Goal: Information Seeking & Learning: Learn about a topic

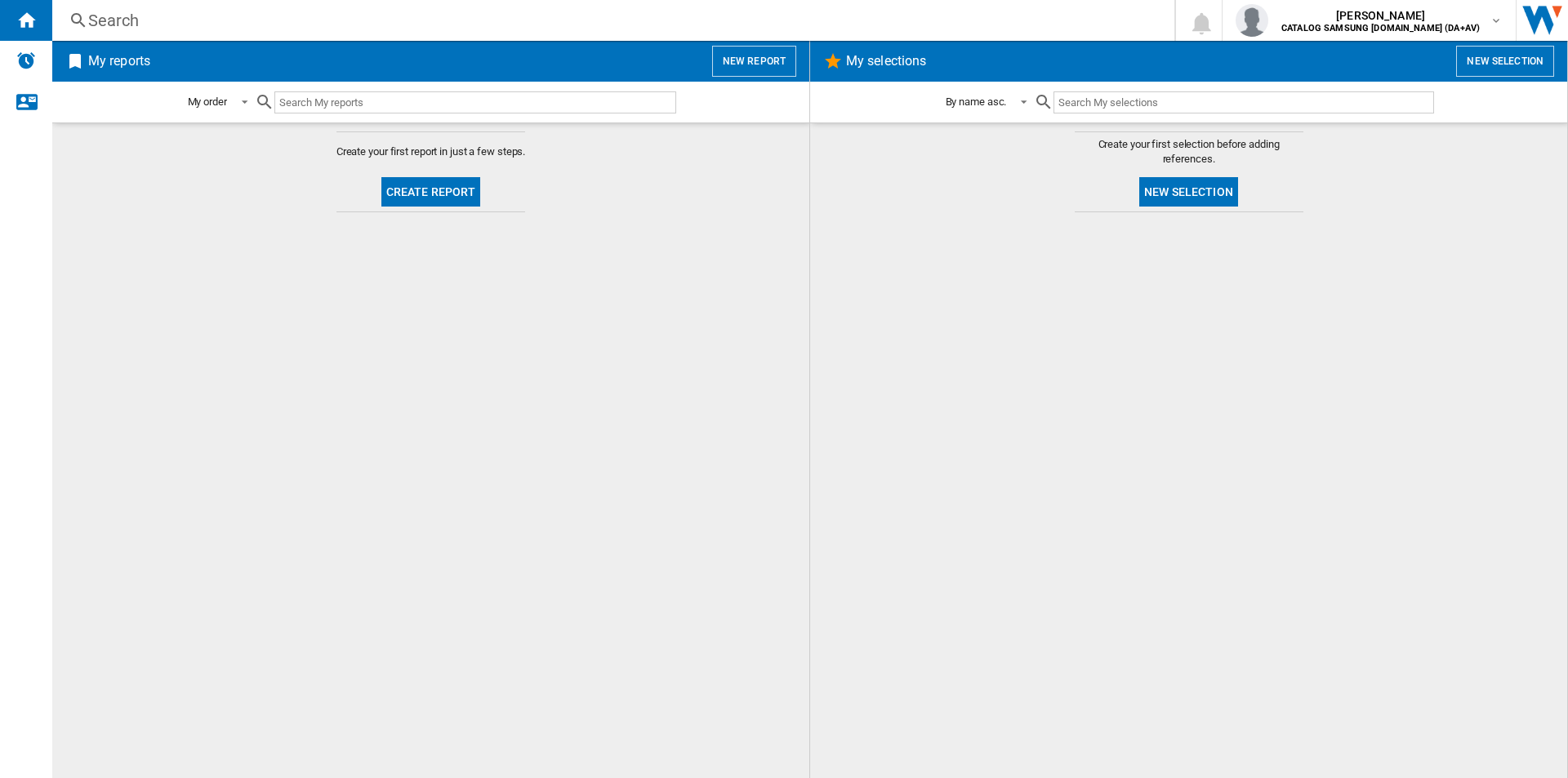
click at [638, 18] on div "Search" at bounding box center [609, 20] width 1043 height 23
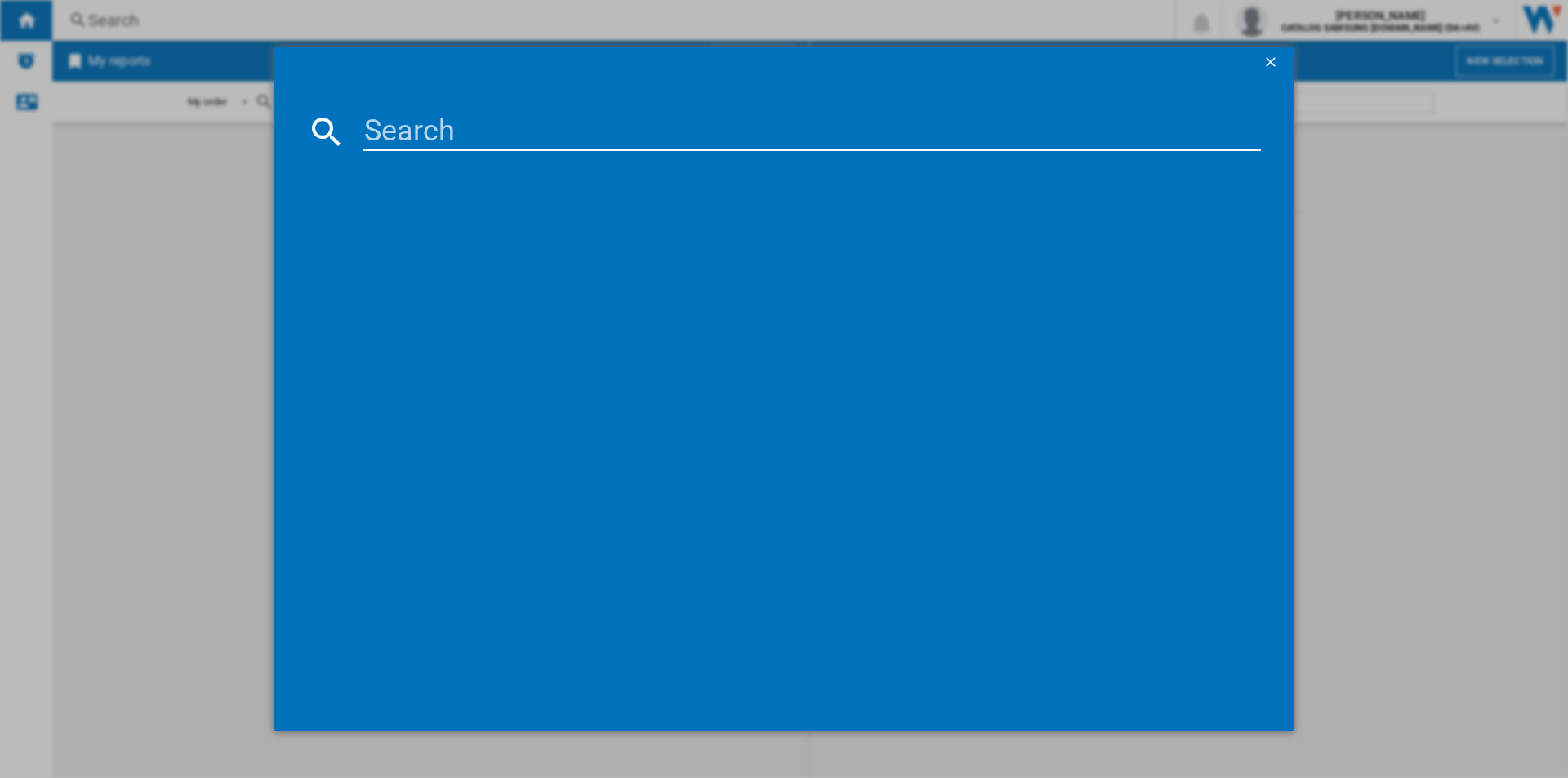
click at [607, 139] on input at bounding box center [811, 131] width 898 height 39
paste input "WD80TA046BX"
type input "WD80TA046BX"
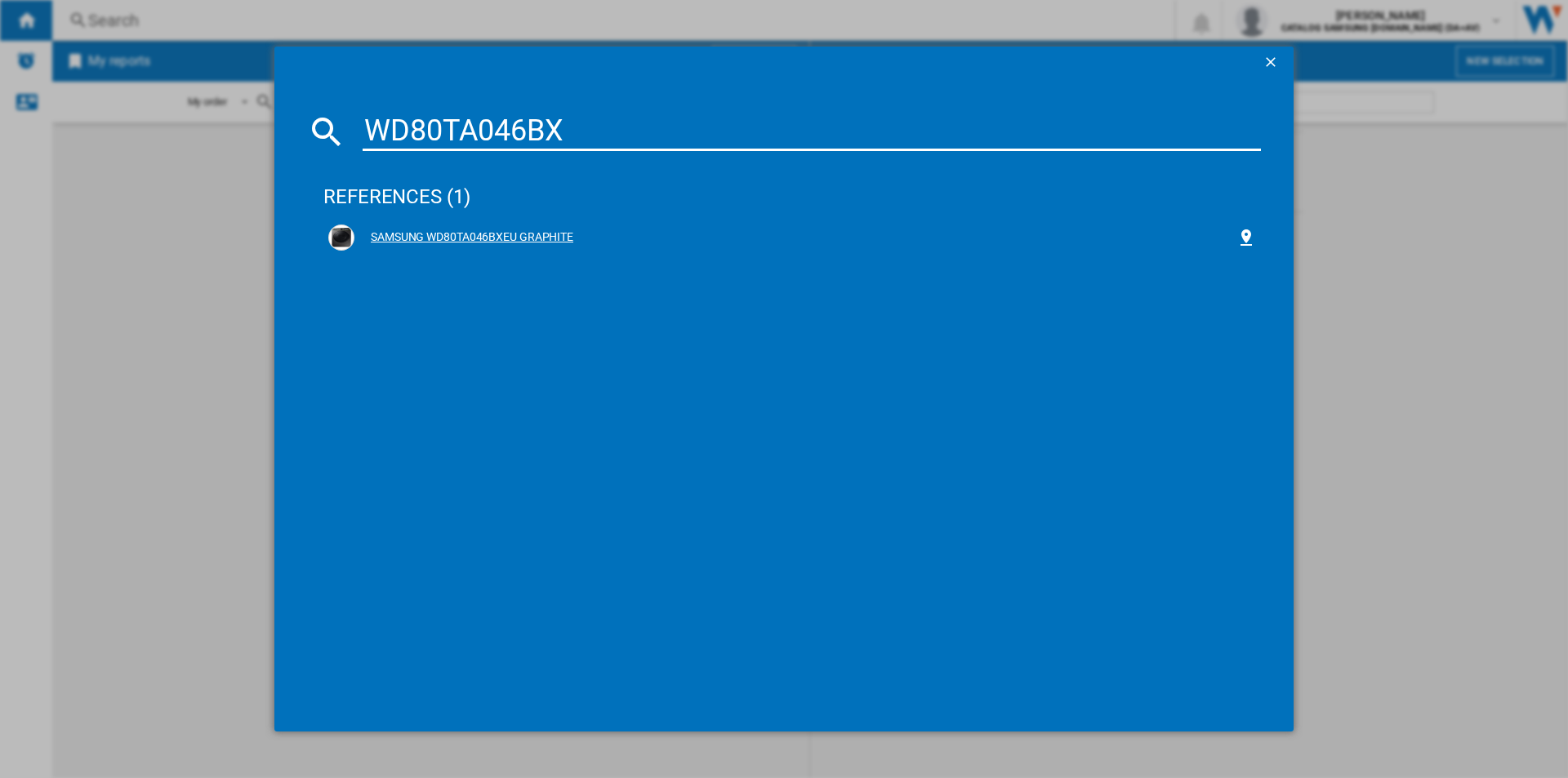
drag, startPoint x: 534, startPoint y: 237, endPoint x: 713, endPoint y: 240, distance: 179.0
click at [534, 237] on div "SAMSUNG WD80TA046BXEU GRAPHITE" at bounding box center [795, 237] width 882 height 16
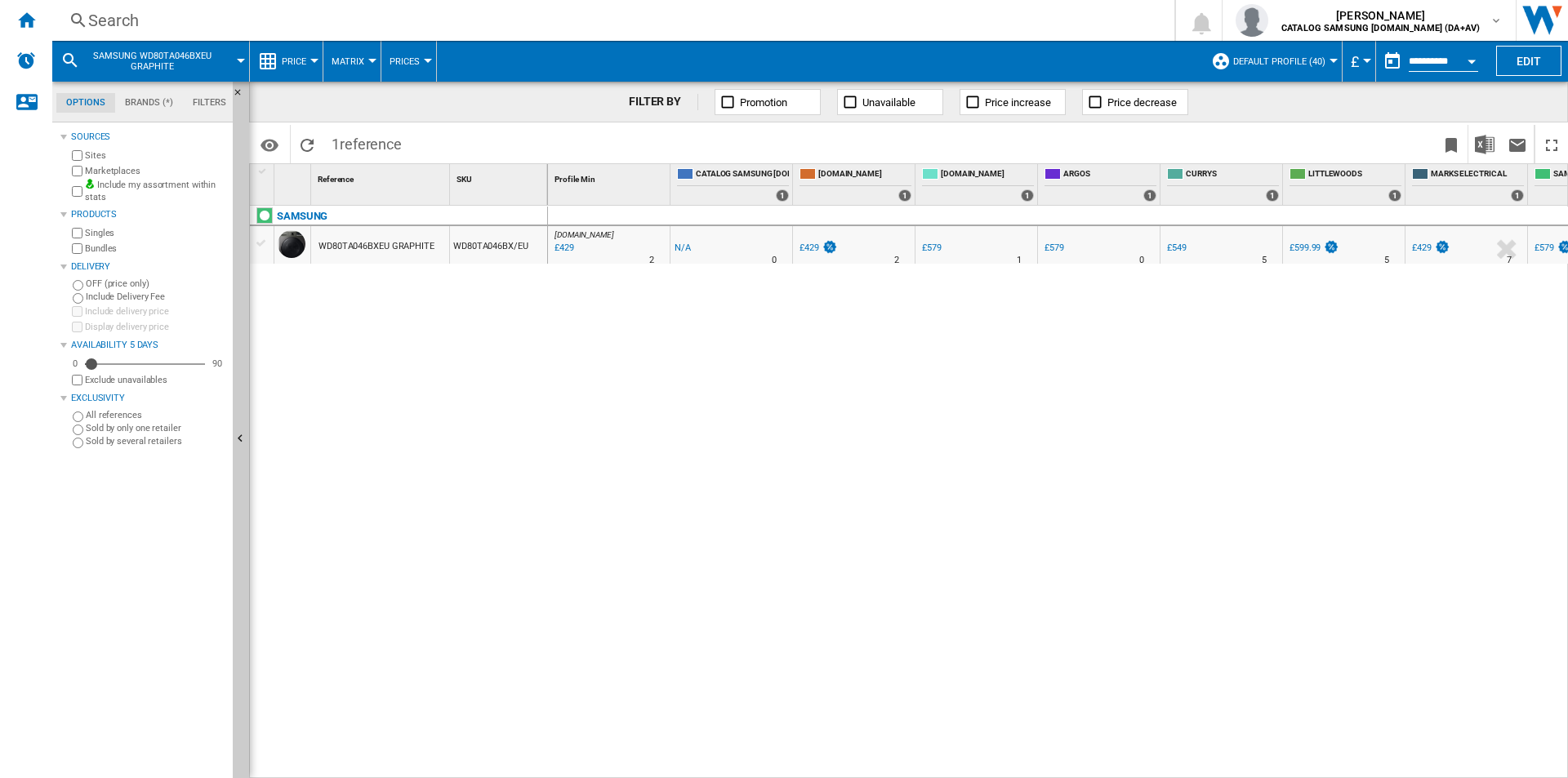
drag, startPoint x: 388, startPoint y: 270, endPoint x: 390, endPoint y: 238, distance: 32.1
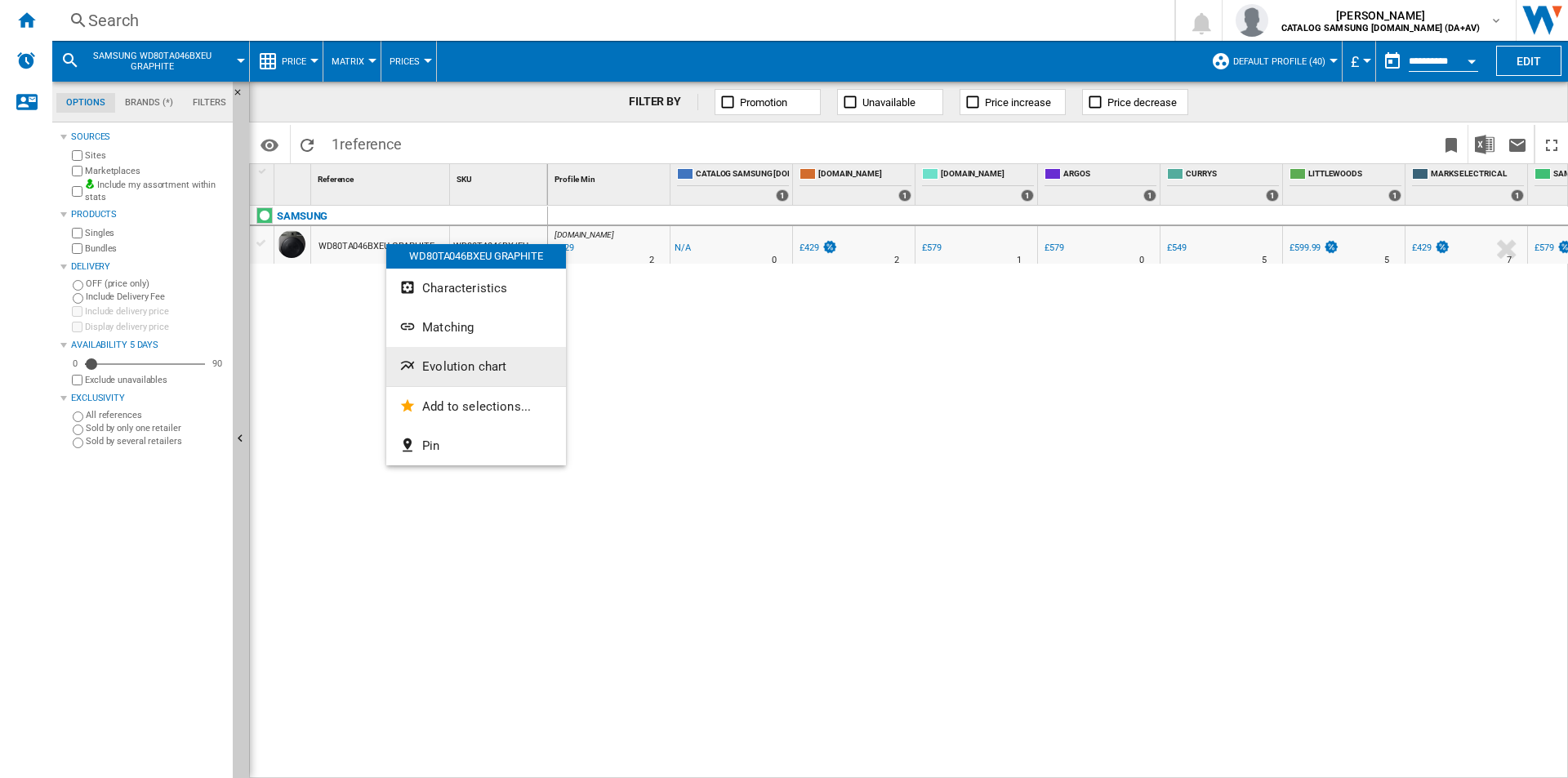
click at [485, 366] on span "Evolution chart" at bounding box center [465, 366] width 84 height 14
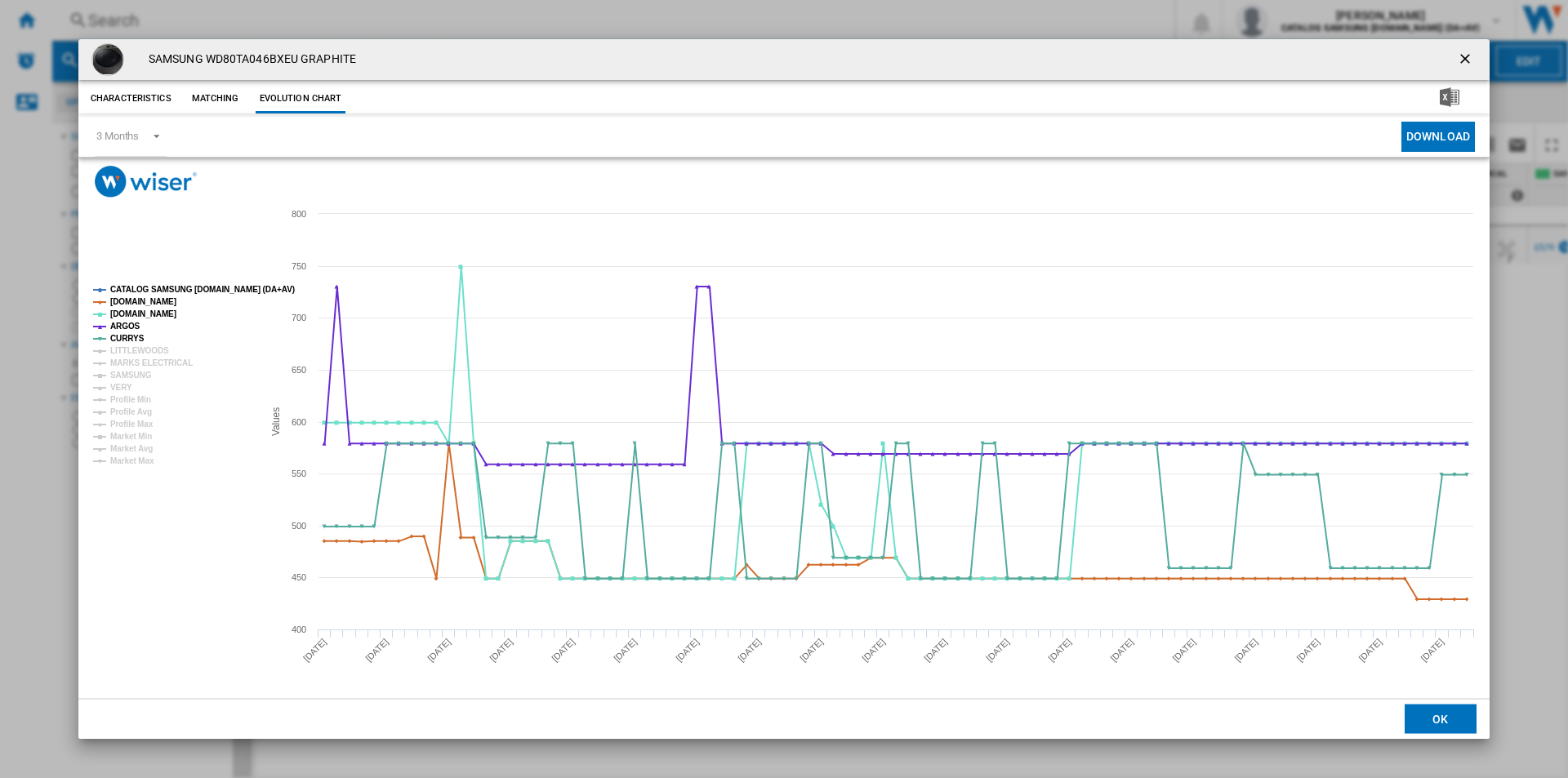
click at [179, 291] on tspan "CATALOG SAMSUNG [DOMAIN_NAME] (DA+AV)" at bounding box center [202, 289] width 185 height 9
click at [154, 300] on tspan "[DOMAIN_NAME]" at bounding box center [142, 301] width 66 height 9
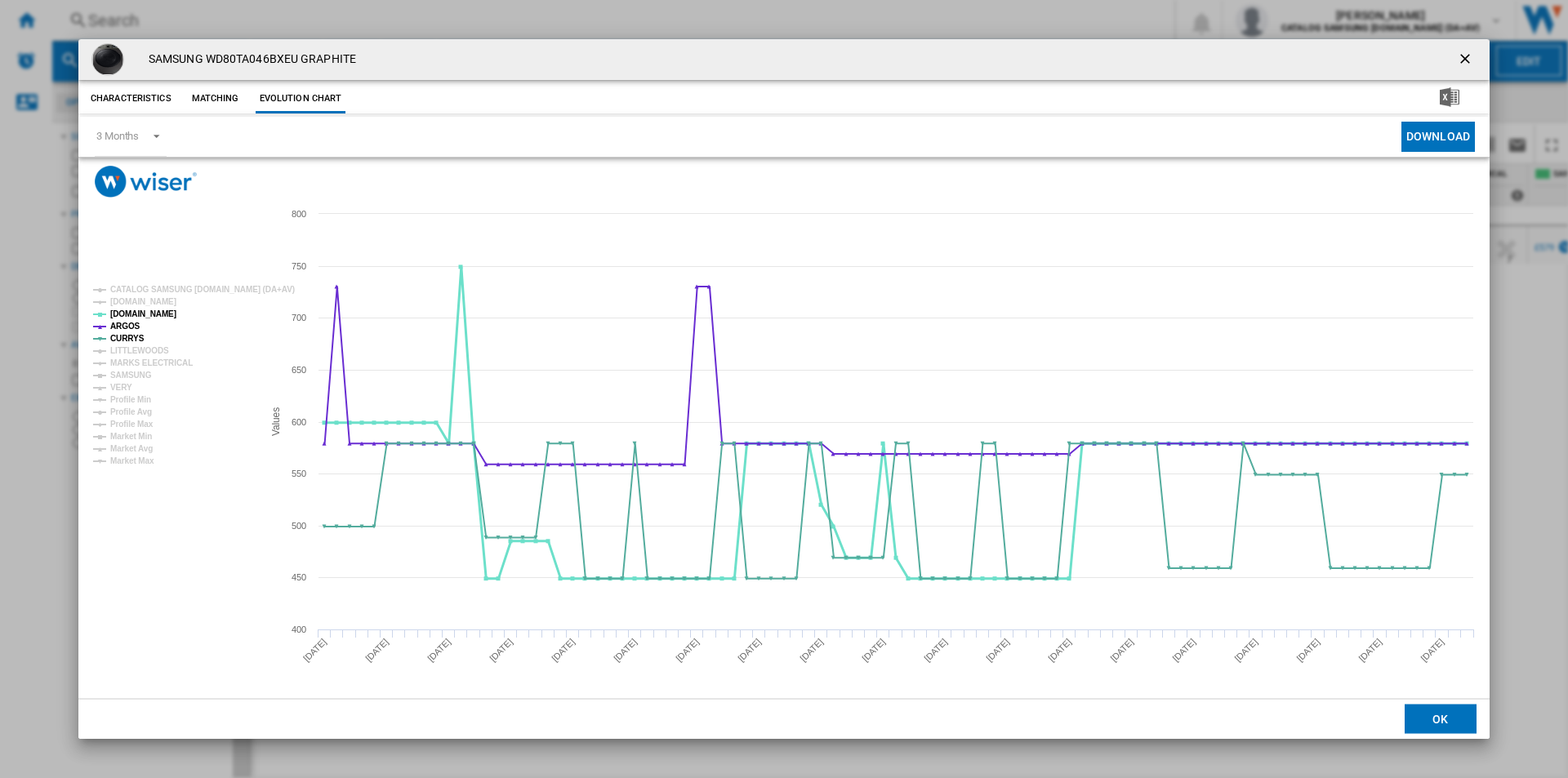
click at [130, 313] on tspan "[DOMAIN_NAME]" at bounding box center [142, 313] width 66 height 9
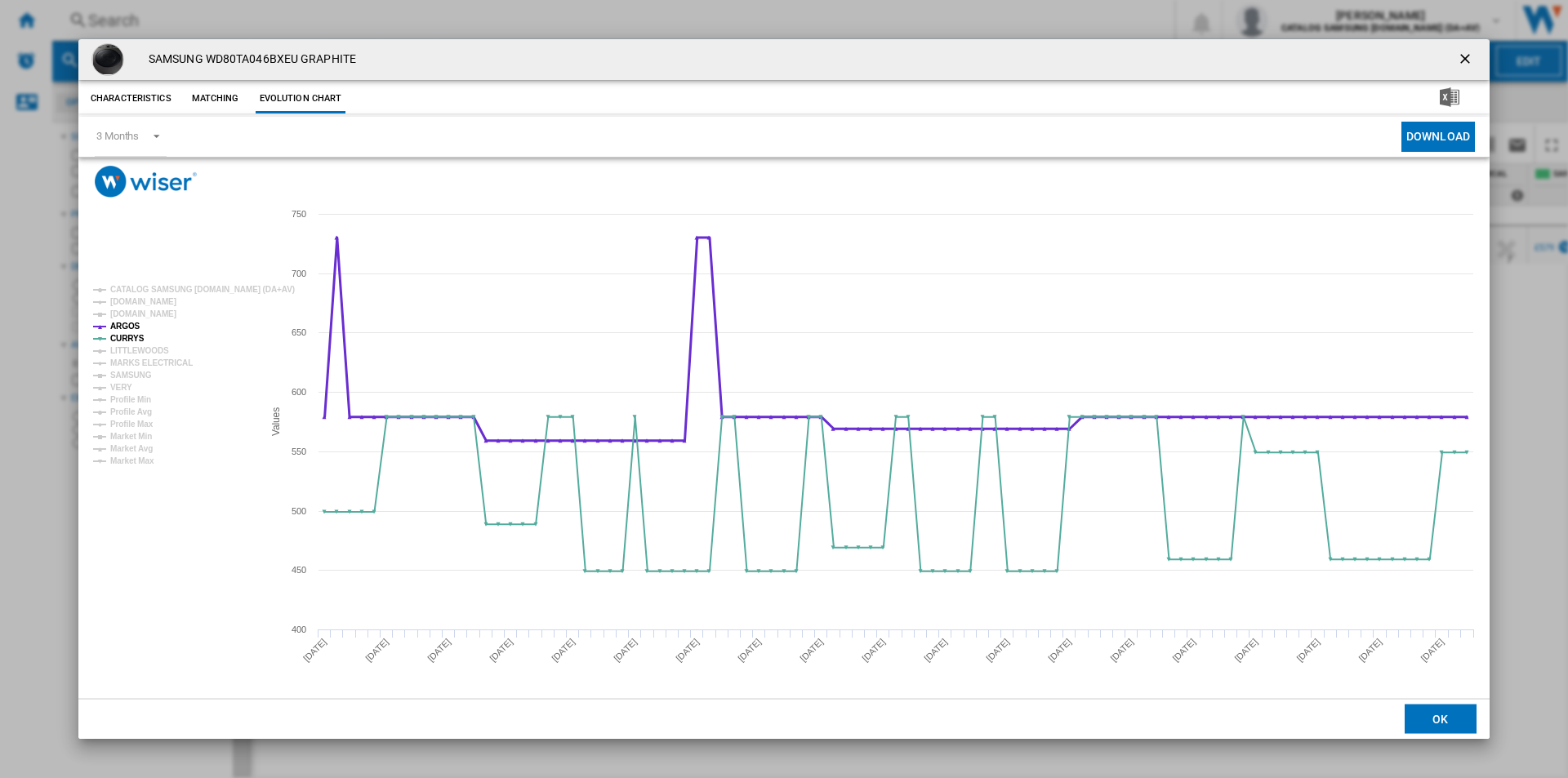
click at [128, 321] on tspan "ARGOS" at bounding box center [125, 325] width 31 height 9
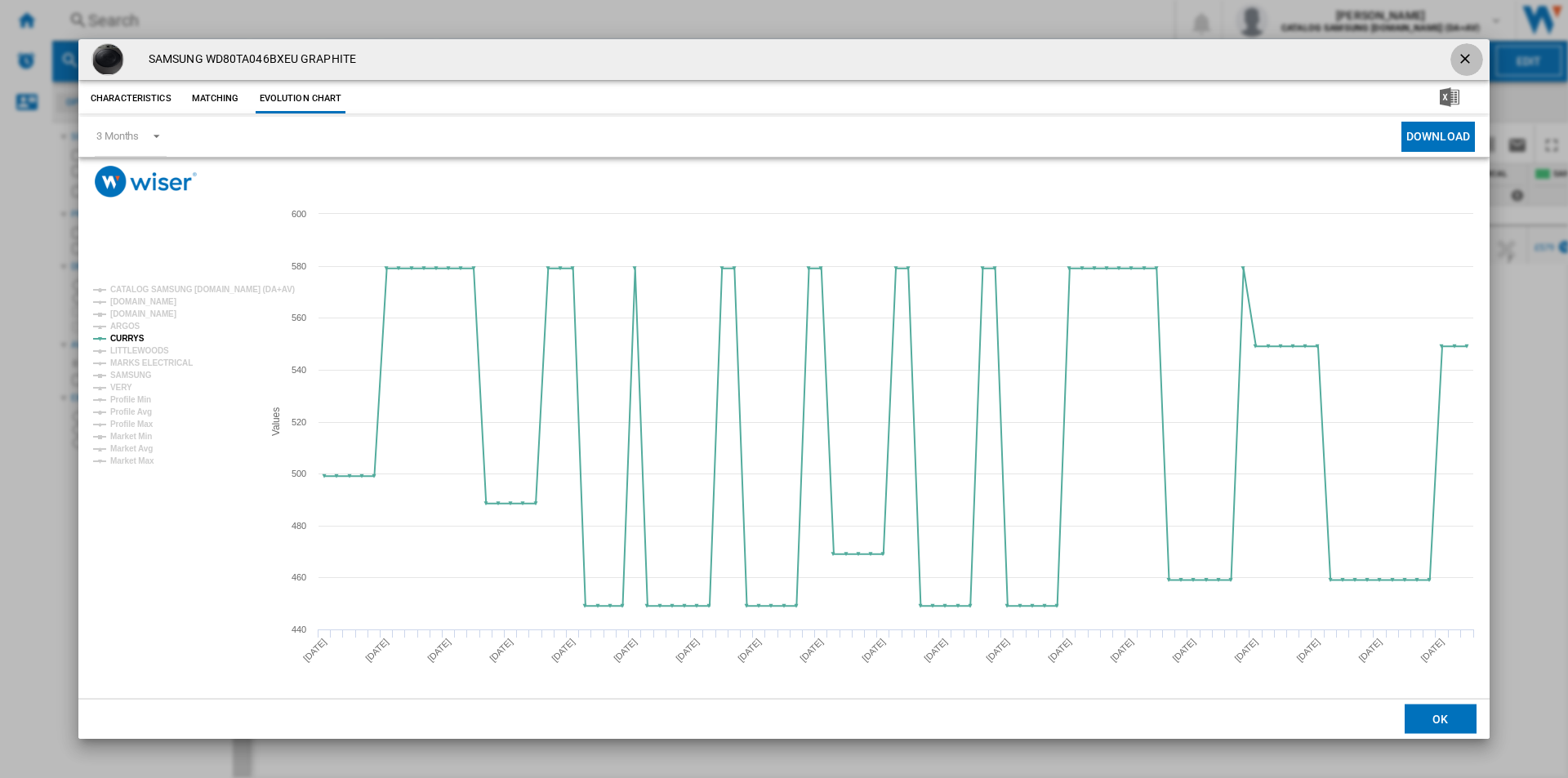
click at [1464, 62] on ng-md-icon "getI18NText('BUTTONS.CLOSE_DIALOG')" at bounding box center [1467, 60] width 19 height 19
